Goal: Task Accomplishment & Management: Use online tool/utility

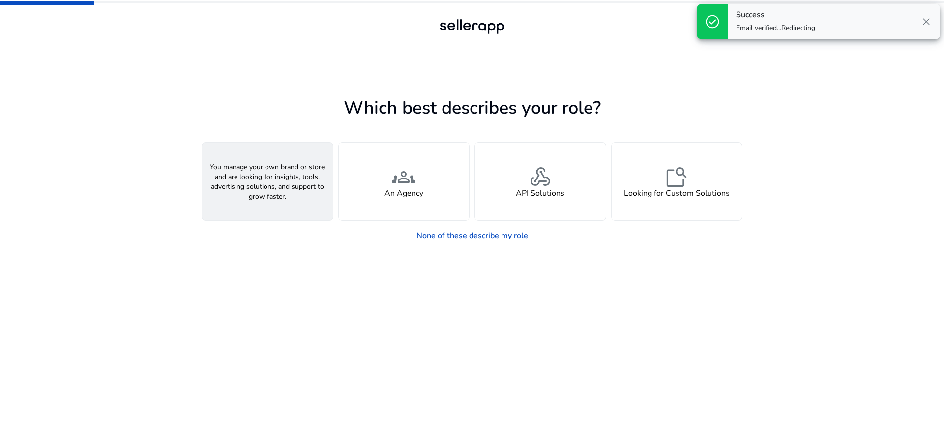
click at [257, 186] on span "person" at bounding box center [268, 177] width 24 height 24
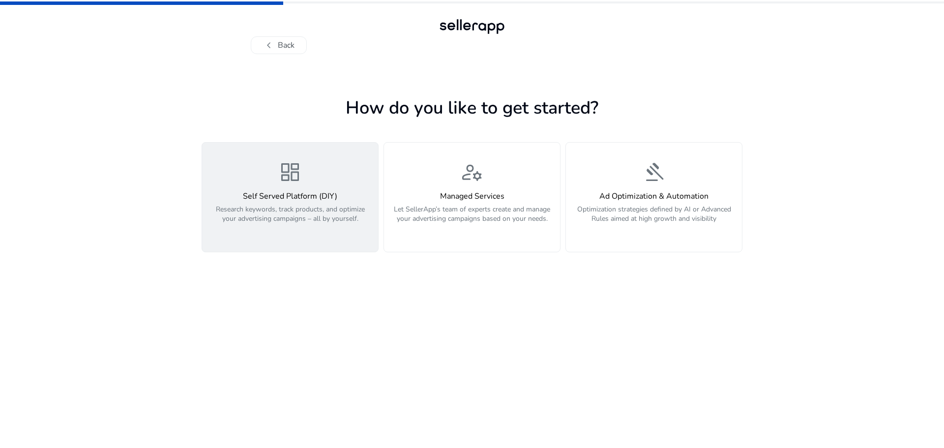
click at [294, 193] on h4 "Self Served Platform (DIY)" at bounding box center [290, 196] width 164 height 9
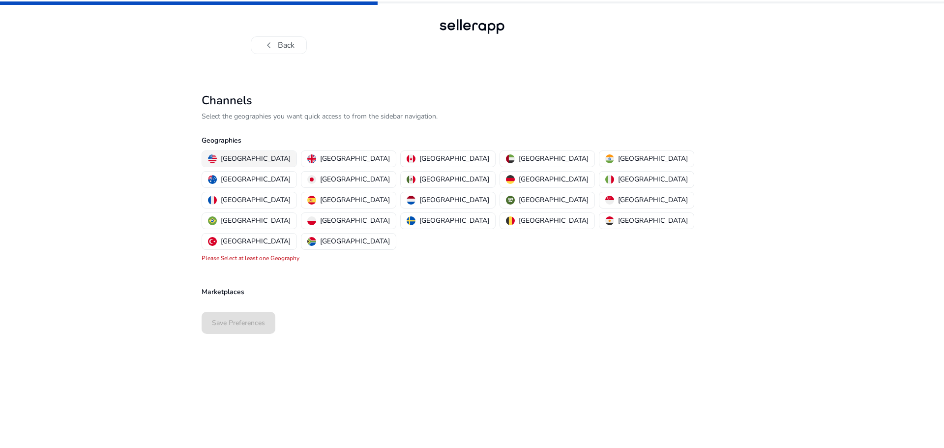
click at [235, 156] on p "[GEOGRAPHIC_DATA]" at bounding box center [256, 158] width 70 height 10
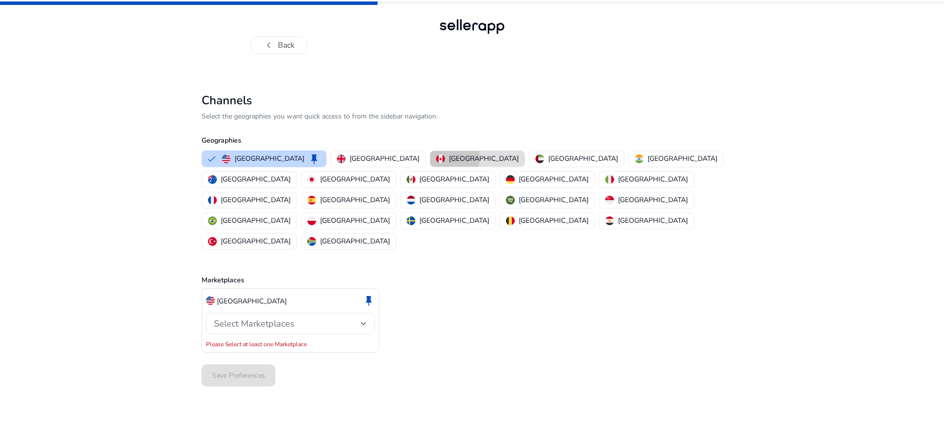
click at [449, 158] on p "[GEOGRAPHIC_DATA]" at bounding box center [484, 158] width 70 height 10
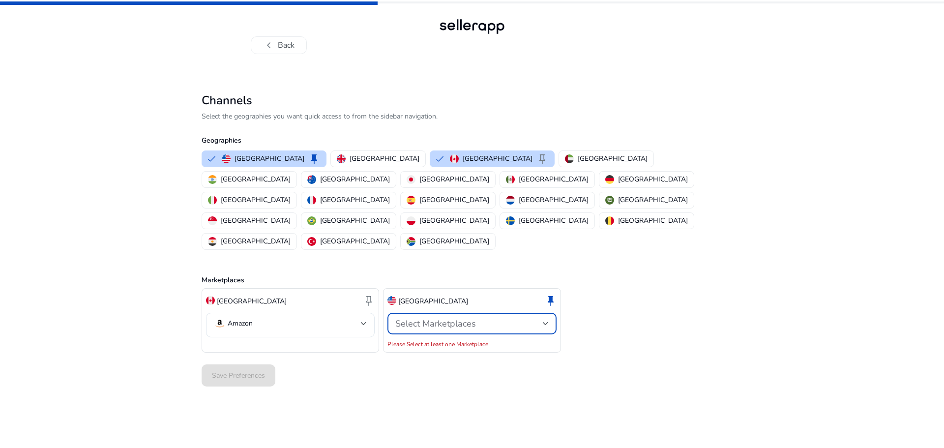
click at [440, 318] on span "Select Marketplaces" at bounding box center [435, 324] width 81 height 12
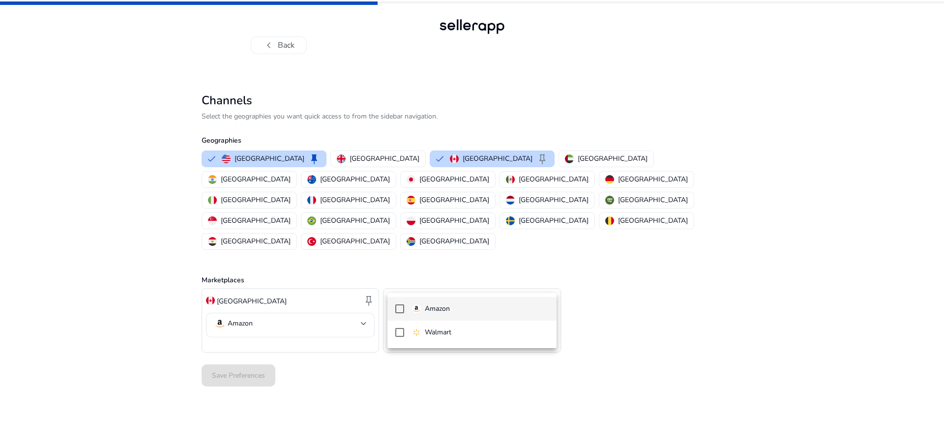
click at [399, 309] on mat-pseudo-checkbox at bounding box center [399, 308] width 9 height 9
click at [264, 323] on div at bounding box center [472, 224] width 944 height 448
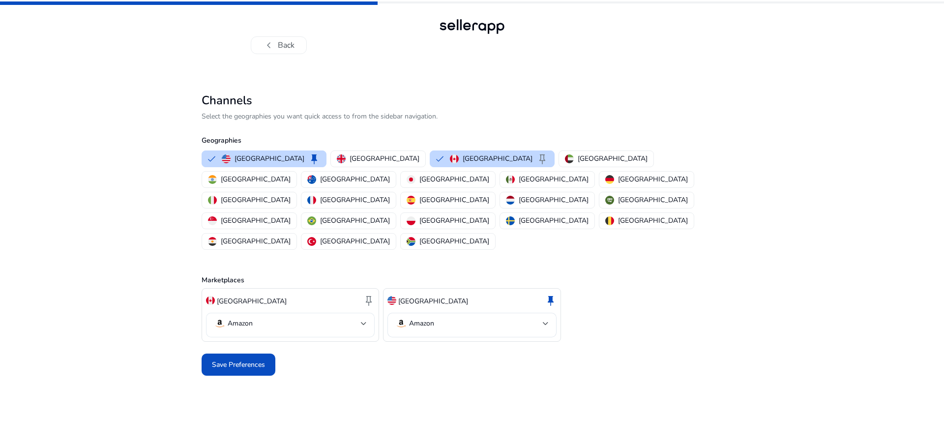
click at [315, 318] on mat-select-trigger "Amazon" at bounding box center [287, 324] width 147 height 12
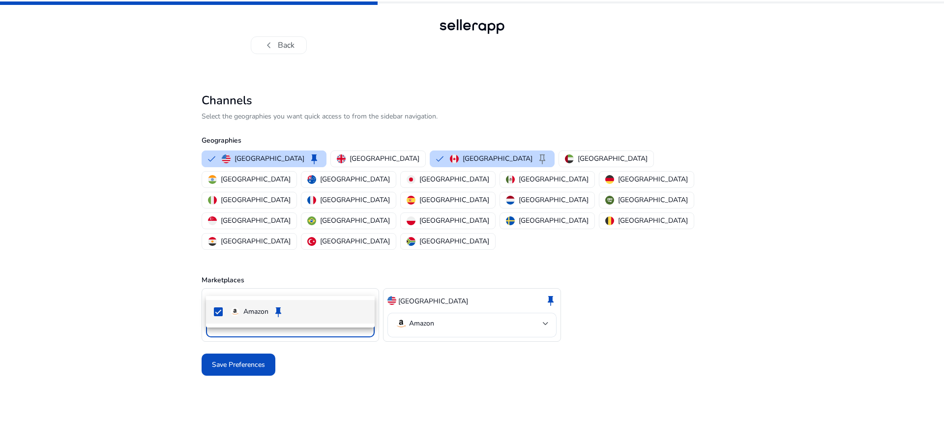
click at [315, 283] on div at bounding box center [472, 224] width 944 height 448
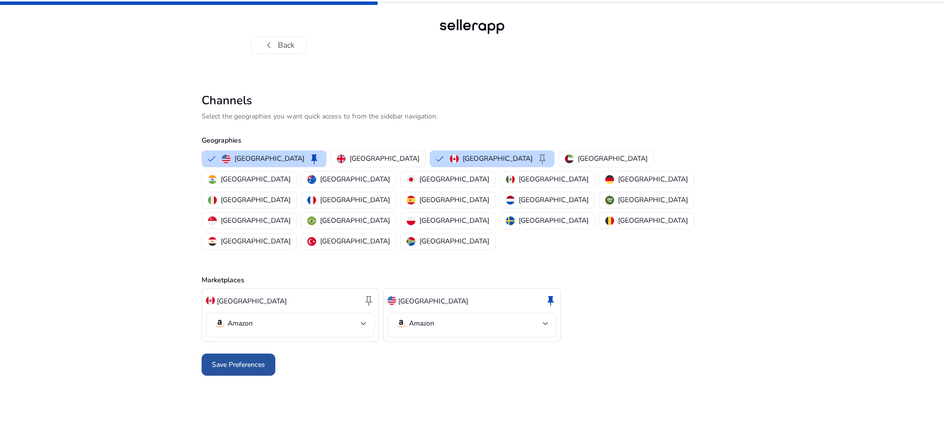
click at [247, 360] on span "Save Preferences" at bounding box center [238, 365] width 53 height 10
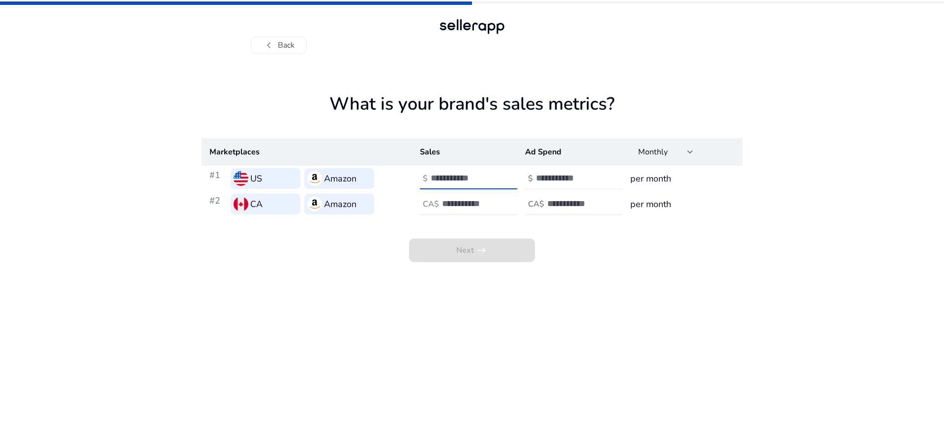
click at [485, 177] on input "number" at bounding box center [464, 178] width 66 height 11
type input "*****"
click at [485, 207] on input "number" at bounding box center [475, 203] width 66 height 11
type input "*****"
click at [558, 202] on input "number" at bounding box center [580, 203] width 66 height 11
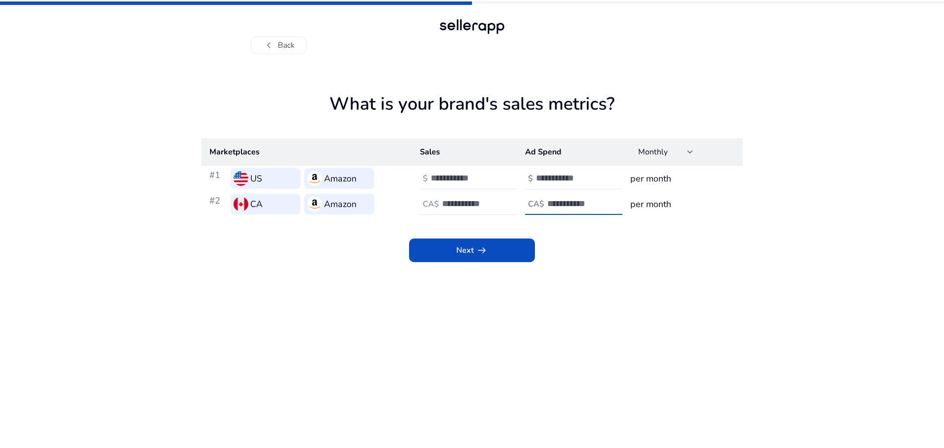
type input "***"
click at [577, 180] on input "number" at bounding box center [569, 178] width 66 height 11
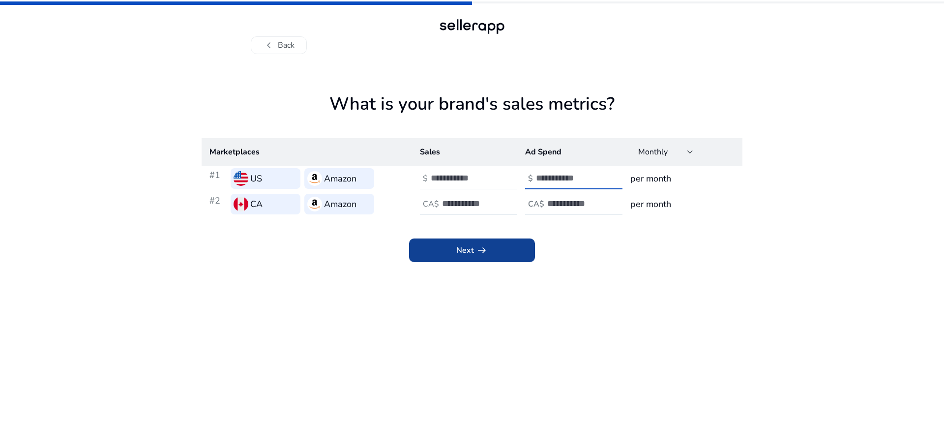
type input "***"
click at [487, 245] on span "arrow_right_alt" at bounding box center [482, 250] width 12 height 12
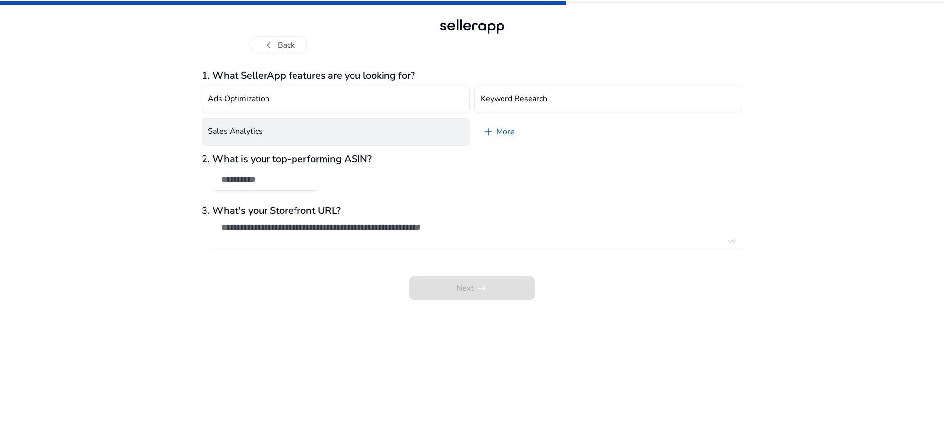
click at [270, 129] on button "Sales Analytics" at bounding box center [336, 132] width 268 height 28
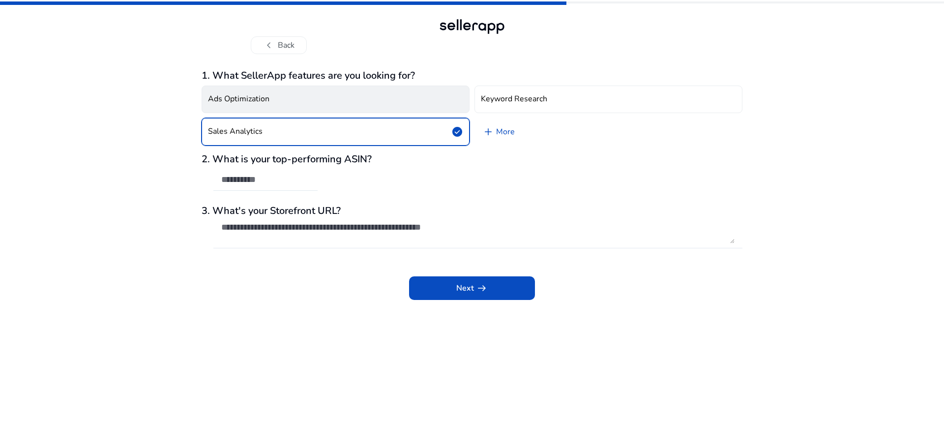
click at [270, 101] on button "Ads Optimization" at bounding box center [336, 100] width 268 height 28
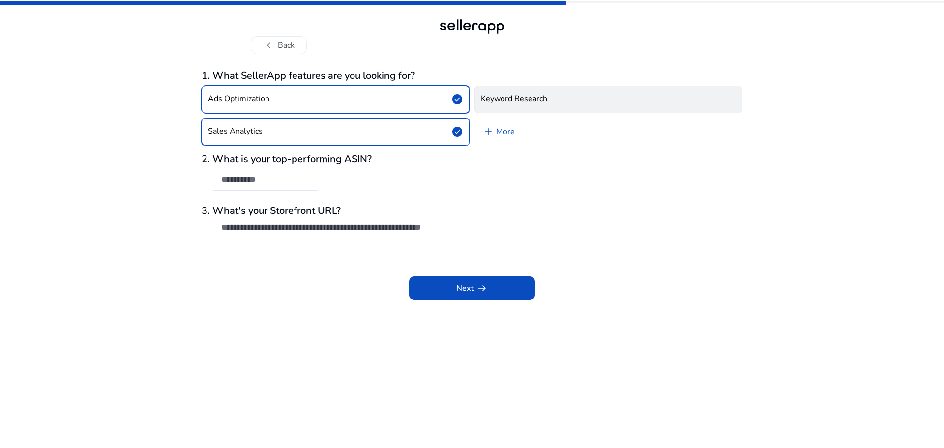
click at [555, 96] on button "Keyword Research" at bounding box center [609, 100] width 268 height 28
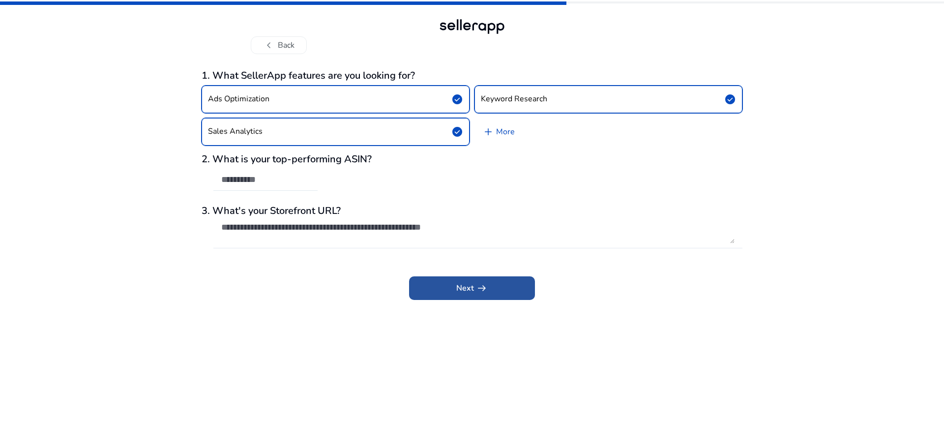
click at [481, 289] on span "arrow_right_alt" at bounding box center [482, 288] width 12 height 12
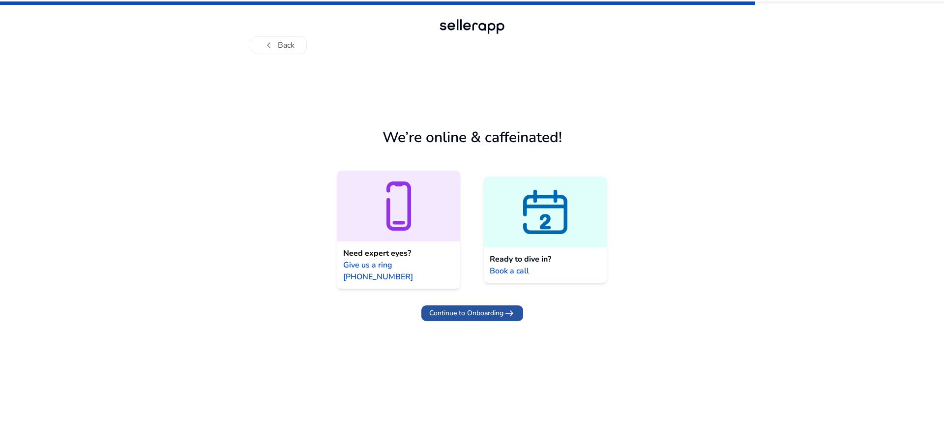
click at [487, 308] on span "Continue to Onboarding" at bounding box center [466, 313] width 74 height 10
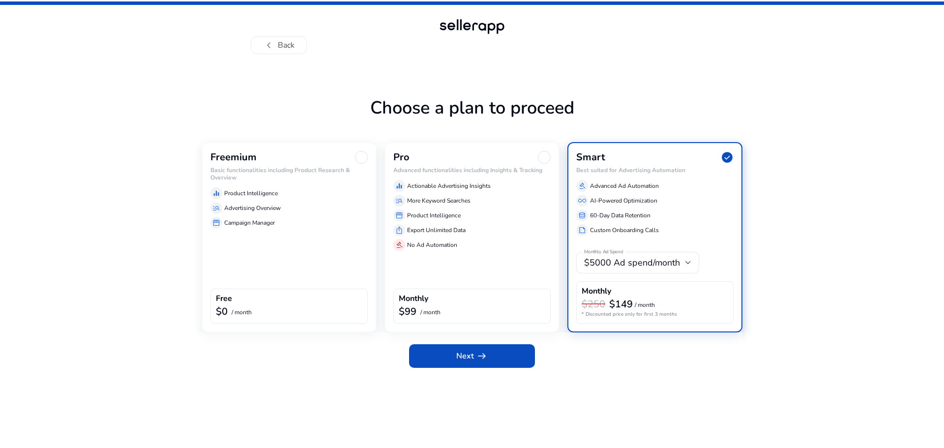
click at [360, 158] on div at bounding box center [361, 157] width 13 height 13
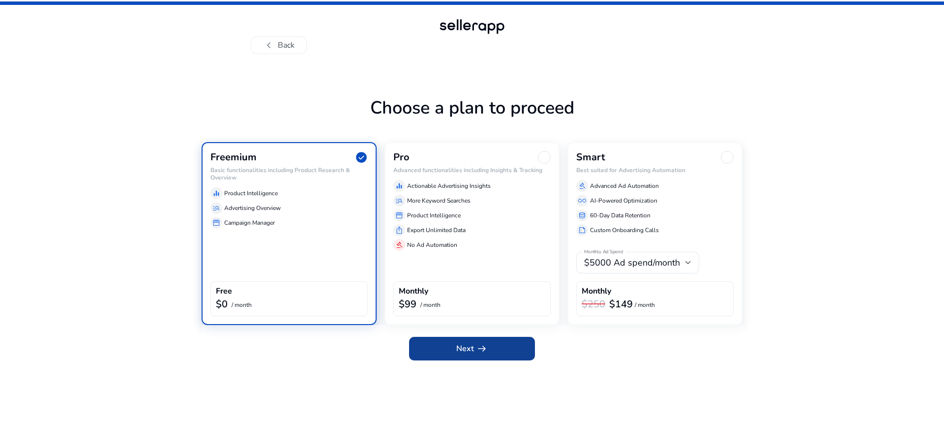
click at [476, 347] on span "arrow_right_alt" at bounding box center [482, 349] width 12 height 12
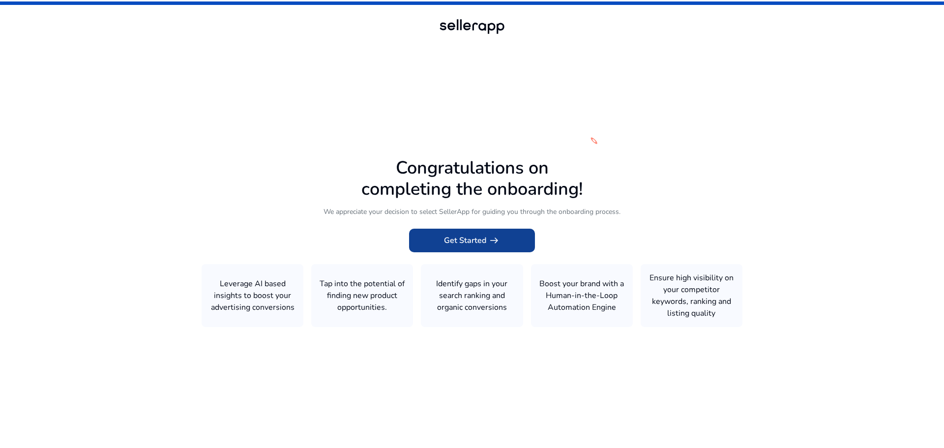
click at [474, 241] on span "Get Started arrow_right_alt" at bounding box center [472, 241] width 56 height 12
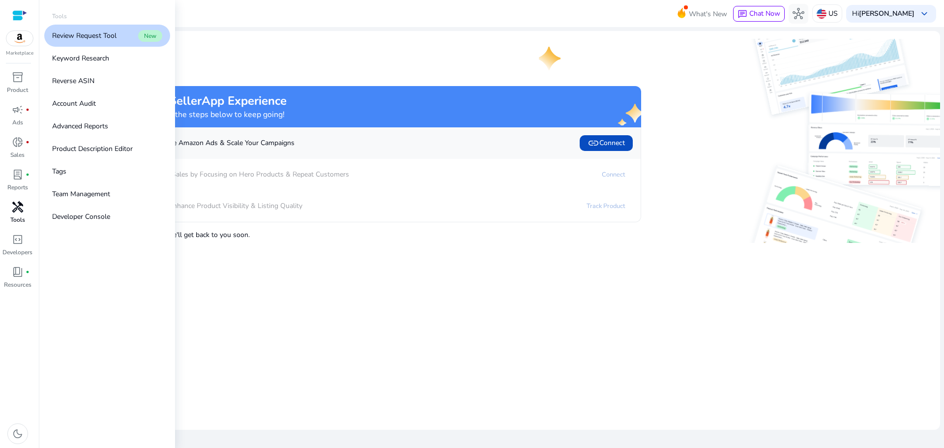
click at [20, 213] on span "handyman" at bounding box center [18, 207] width 12 height 12
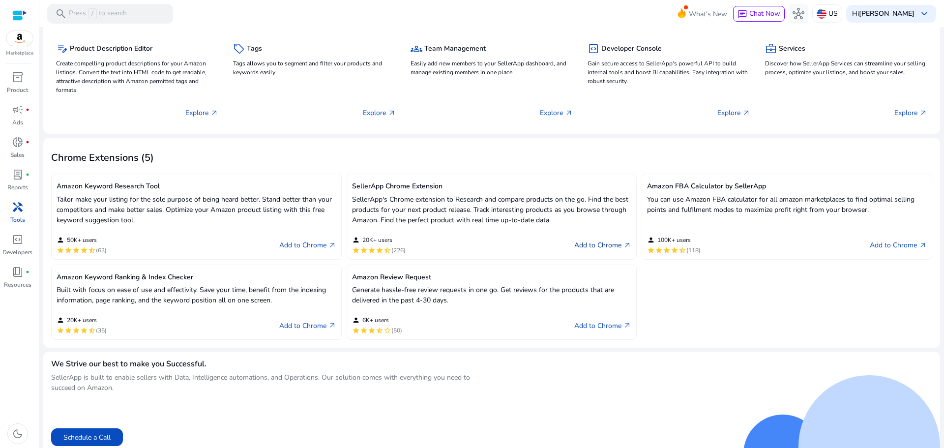
click at [593, 247] on link "Add to Chrome arrow_outward" at bounding box center [603, 246] width 57 height 12
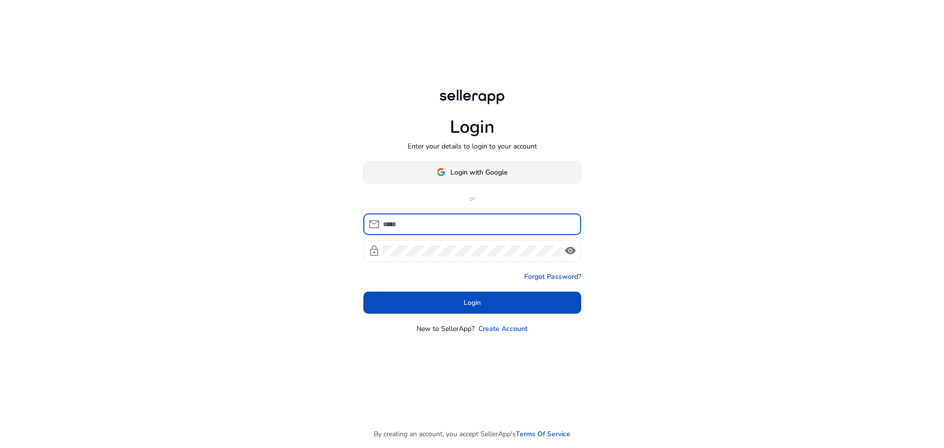
click at [485, 176] on span "Login with Google" at bounding box center [479, 172] width 57 height 10
